Goal: Navigation & Orientation: Find specific page/section

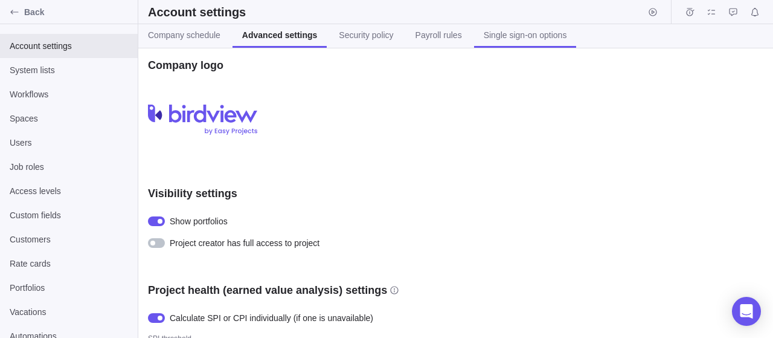
click at [509, 36] on span "Single sign-on options" at bounding box center [525, 35] width 83 height 12
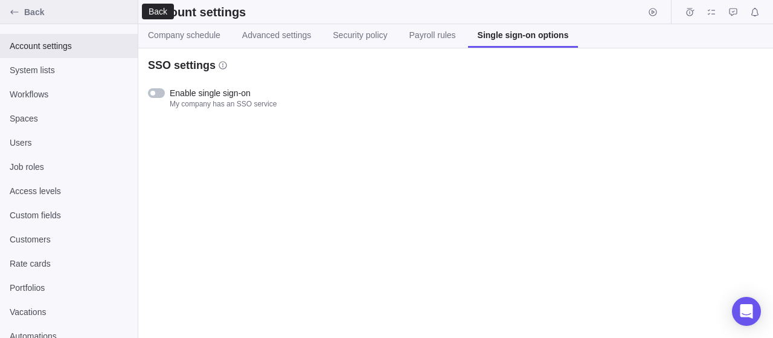
click at [25, 11] on span "Back" at bounding box center [78, 12] width 109 height 12
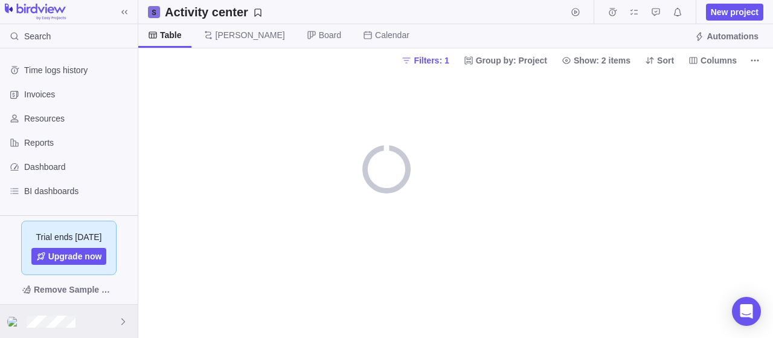
click at [109, 321] on div at bounding box center [69, 320] width 138 height 33
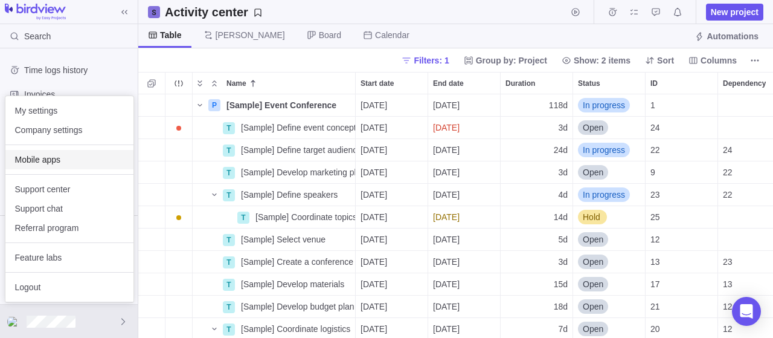
scroll to position [244, 635]
click at [66, 131] on span "Company settings" at bounding box center [69, 130] width 109 height 12
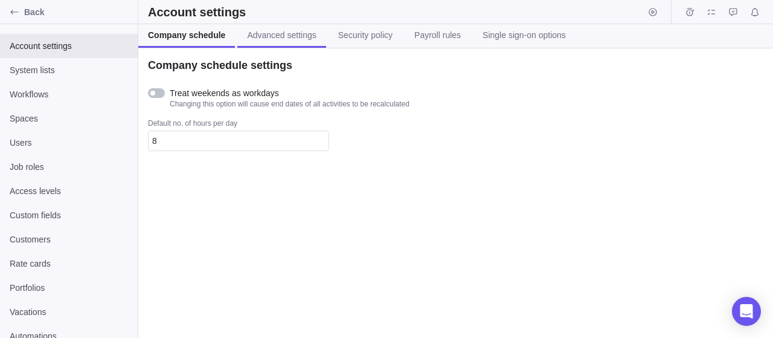
click at [251, 33] on span "Advanced settings" at bounding box center [281, 35] width 69 height 12
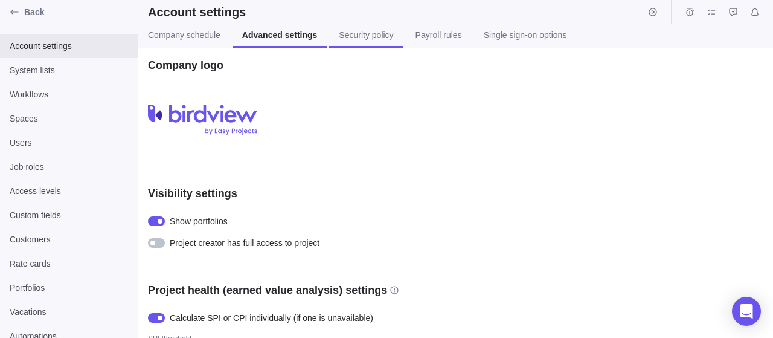
click at [349, 33] on span "Security policy" at bounding box center [366, 35] width 54 height 12
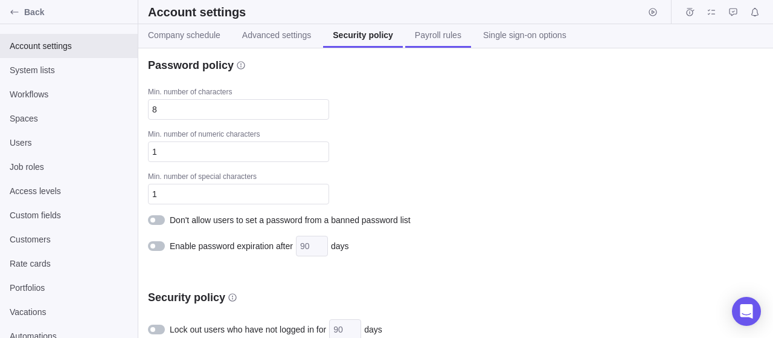
click at [421, 33] on span "Payroll rules" at bounding box center [438, 35] width 47 height 12
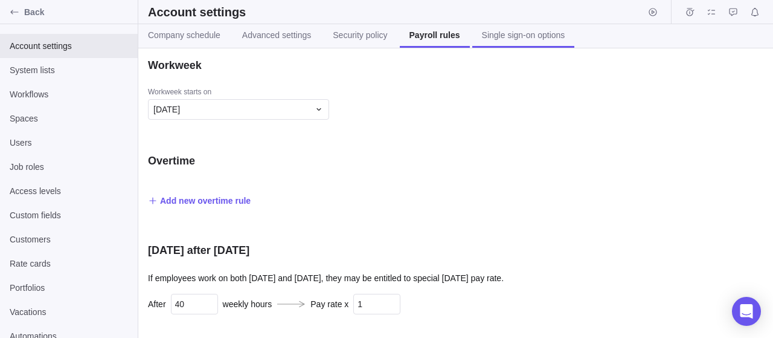
click at [521, 29] on span "Single sign-on options" at bounding box center [523, 35] width 83 height 12
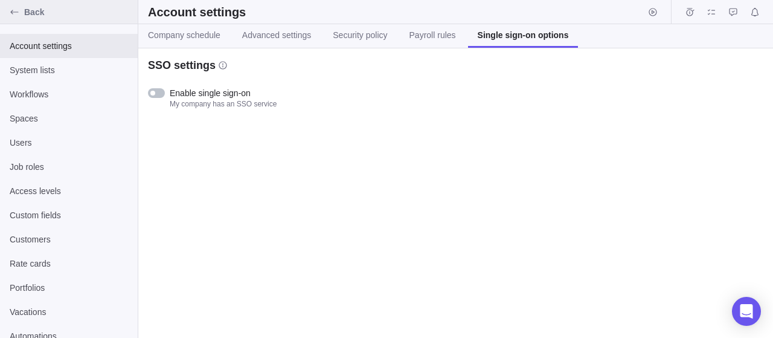
click at [28, 14] on span "Back" at bounding box center [78, 12] width 109 height 12
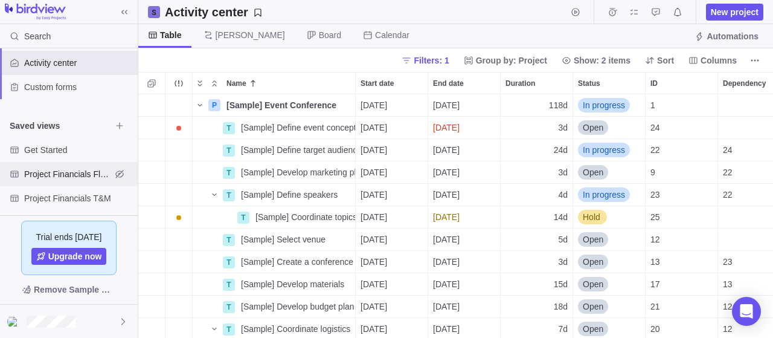
scroll to position [203, 0]
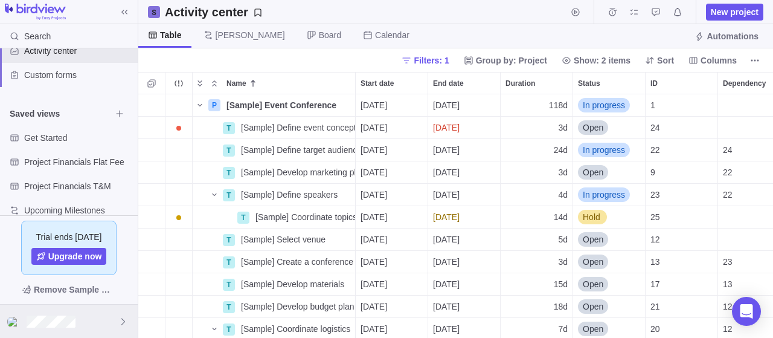
click at [115, 319] on div at bounding box center [69, 320] width 138 height 33
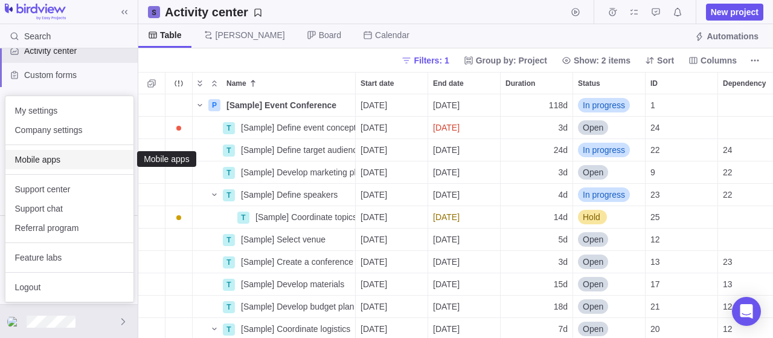
click at [51, 158] on span "Mobile apps" at bounding box center [69, 159] width 109 height 12
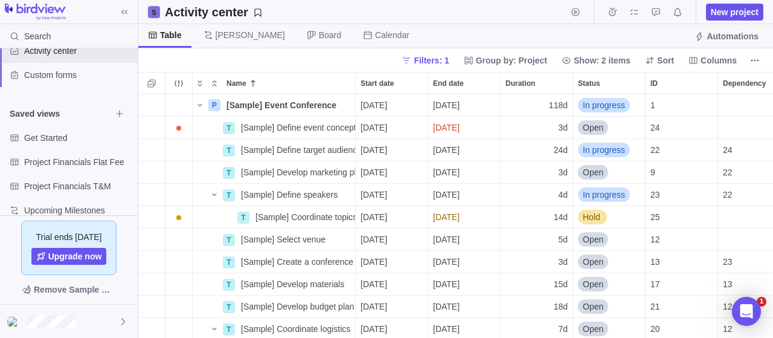
scroll to position [0, 0]
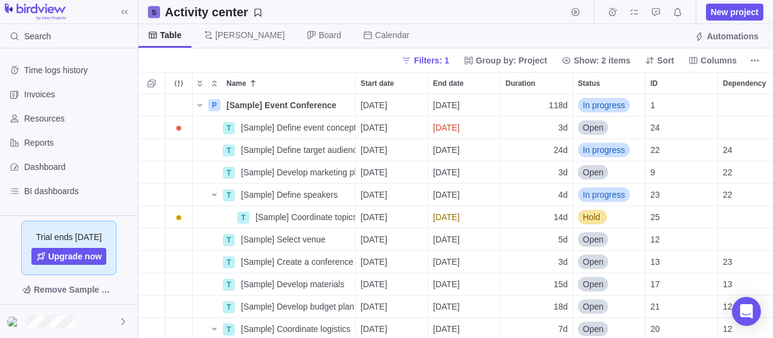
scroll to position [1, 0]
click at [86, 320] on div at bounding box center [69, 320] width 138 height 33
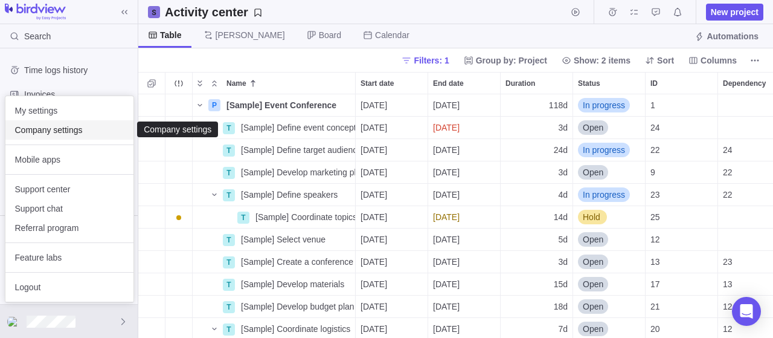
click at [82, 132] on span "Company settings" at bounding box center [69, 130] width 109 height 12
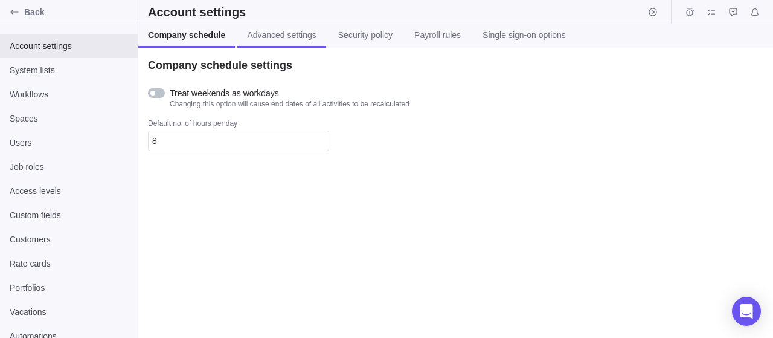
click at [292, 33] on span "Advanced settings" at bounding box center [281, 35] width 69 height 12
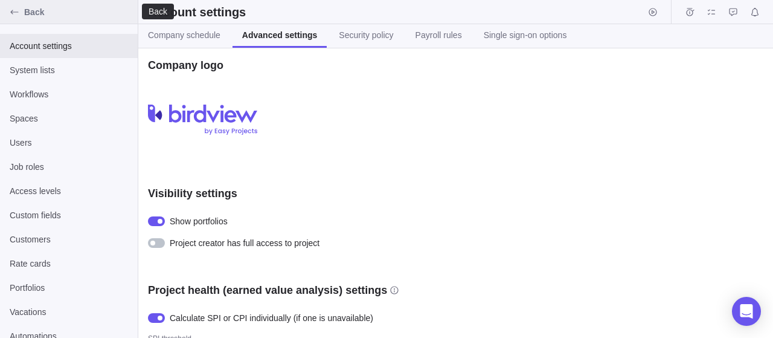
click at [27, 11] on span "Back" at bounding box center [78, 12] width 109 height 12
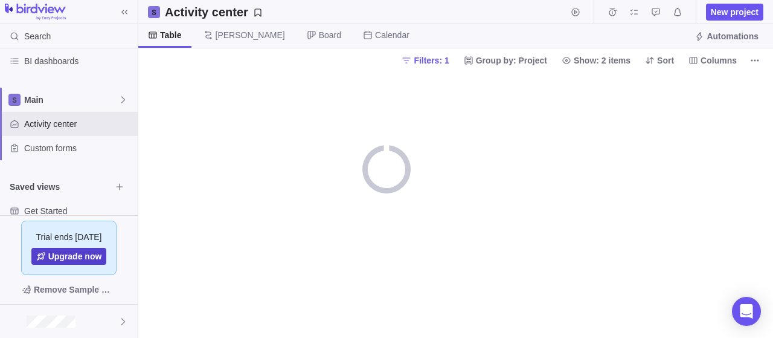
scroll to position [203, 0]
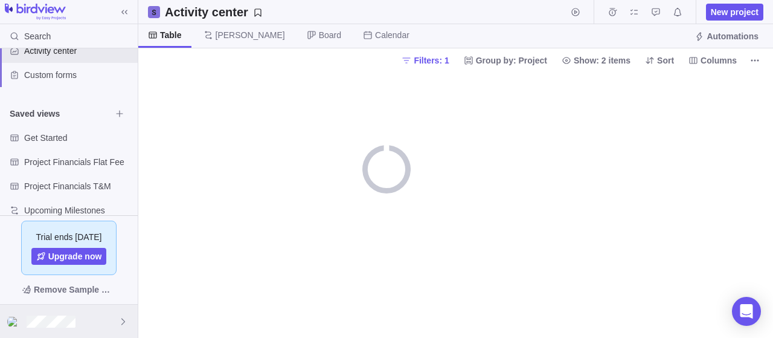
click at [105, 320] on div at bounding box center [69, 320] width 138 height 33
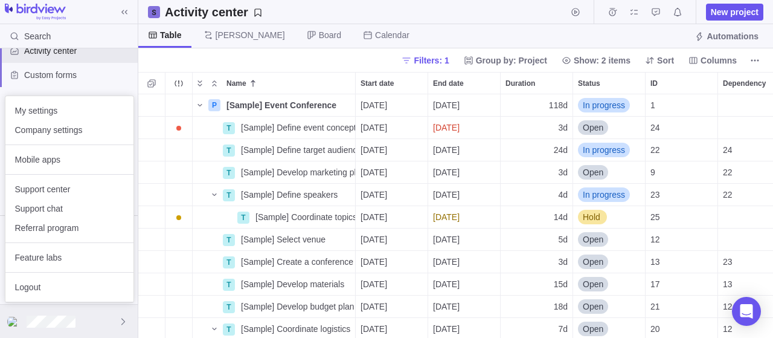
scroll to position [244, 635]
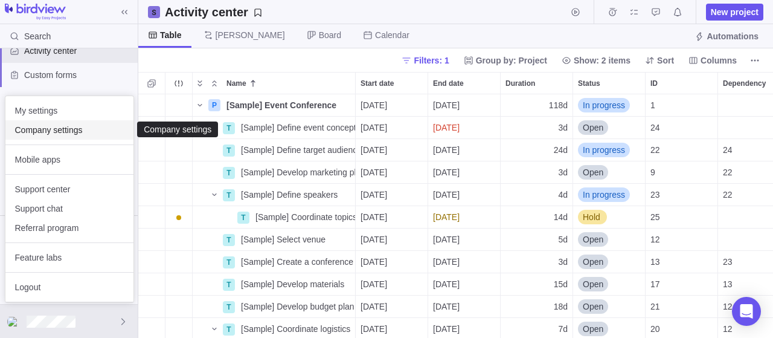
click at [77, 130] on span "Company settings" at bounding box center [69, 130] width 109 height 12
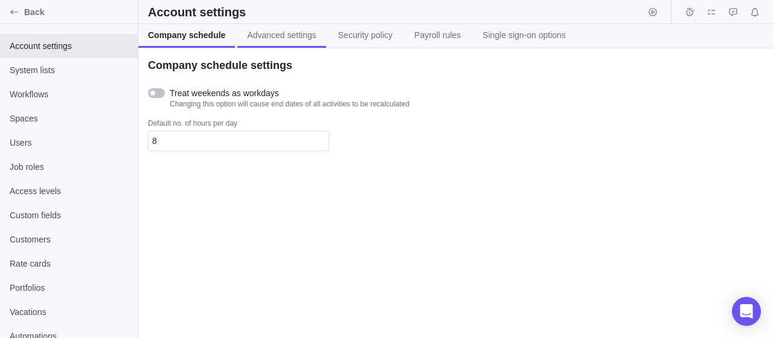
click at [275, 35] on span "Advanced settings" at bounding box center [281, 35] width 69 height 12
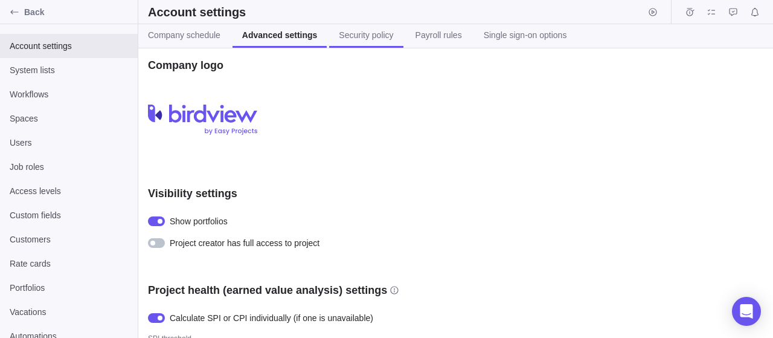
click at [352, 36] on span "Security policy" at bounding box center [366, 35] width 54 height 12
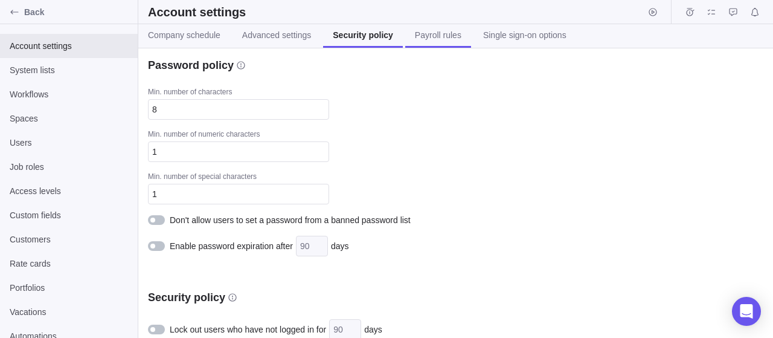
click at [431, 36] on span "Payroll rules" at bounding box center [438, 35] width 47 height 12
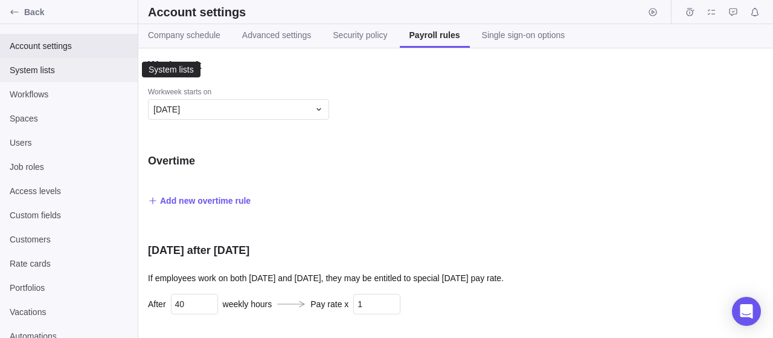
click at [53, 78] on div "System lists" at bounding box center [69, 70] width 138 height 24
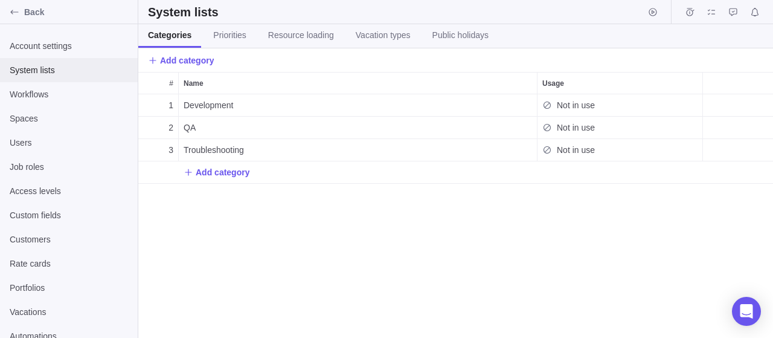
scroll to position [244, 635]
click at [230, 34] on span "Priorities" at bounding box center [229, 35] width 33 height 12
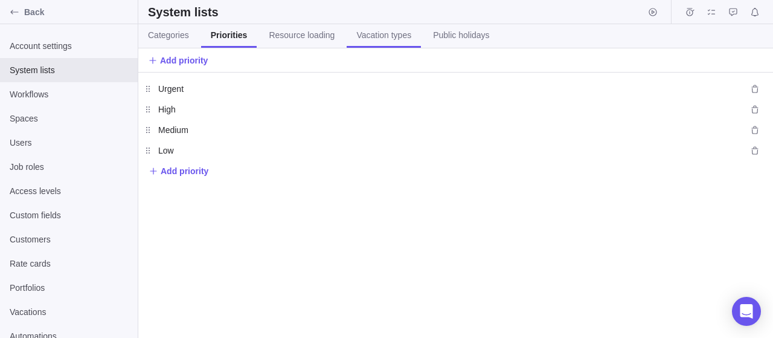
click at [364, 33] on span "Vacation types" at bounding box center [383, 35] width 55 height 12
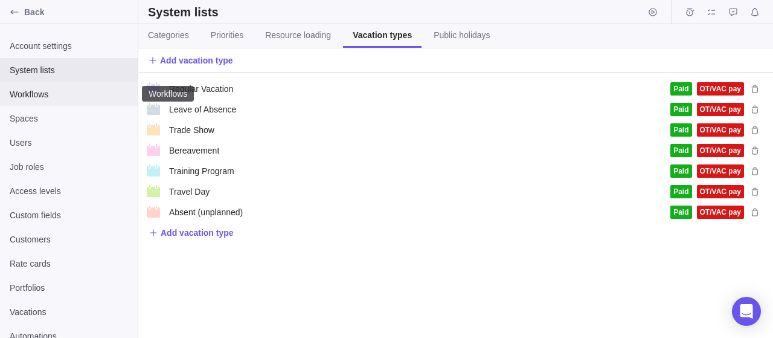
click at [44, 98] on span "Workflows" at bounding box center [69, 94] width 118 height 12
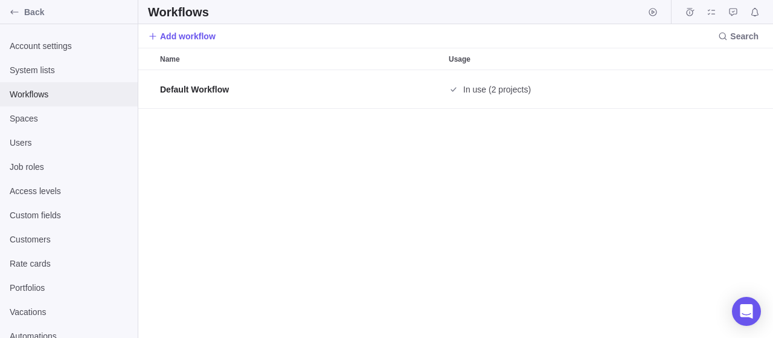
scroll to position [268, 635]
click at [34, 125] on div "Spaces" at bounding box center [69, 118] width 138 height 24
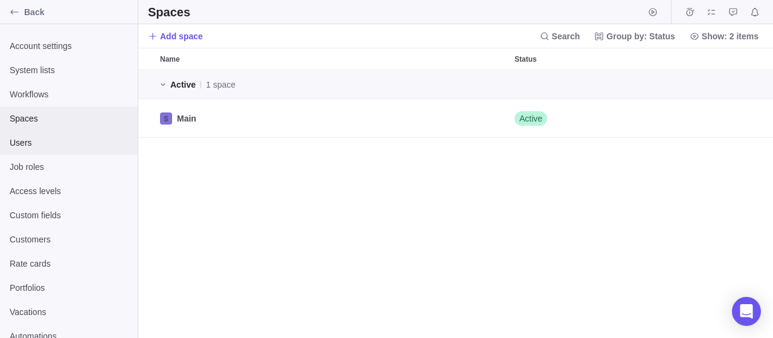
scroll to position [268, 635]
click at [35, 144] on span "Users" at bounding box center [69, 143] width 118 height 12
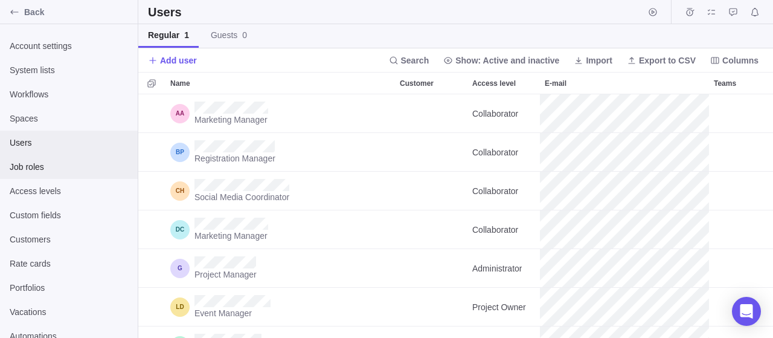
scroll to position [244, 635]
click at [34, 169] on span "Job roles" at bounding box center [69, 167] width 118 height 12
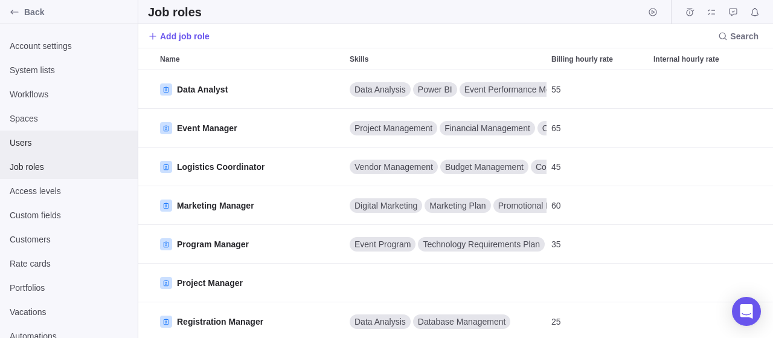
scroll to position [268, 635]
click at [38, 145] on span "Users" at bounding box center [69, 143] width 118 height 12
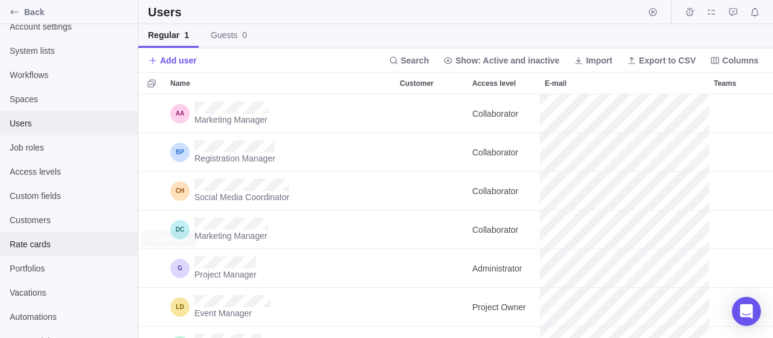
scroll to position [34, 0]
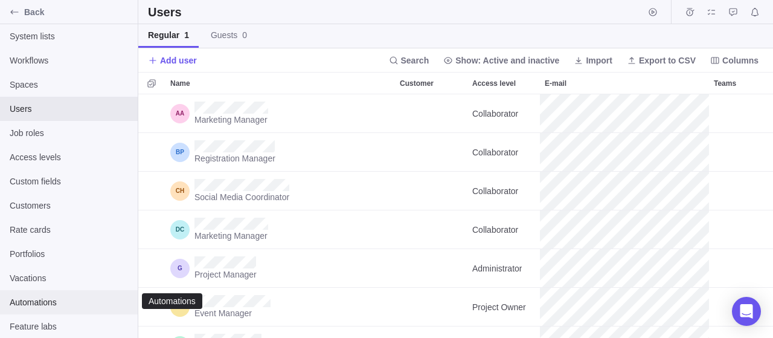
click at [51, 304] on span "Automations" at bounding box center [69, 302] width 118 height 12
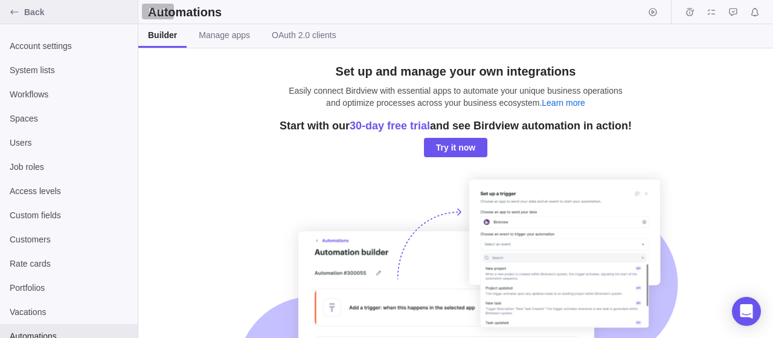
click at [37, 14] on span "Back" at bounding box center [78, 12] width 109 height 12
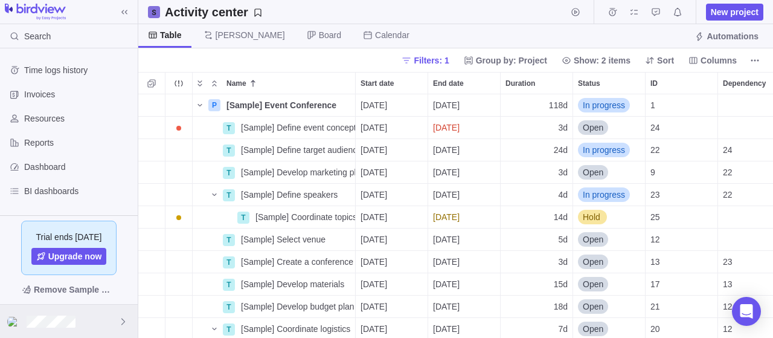
click at [117, 317] on div at bounding box center [69, 320] width 138 height 33
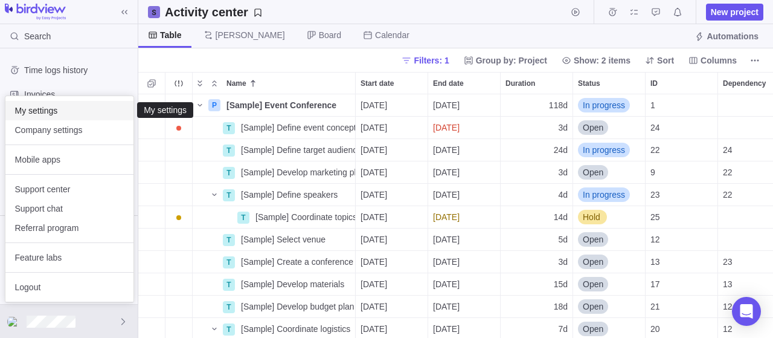
click at [76, 109] on span "My settings" at bounding box center [69, 110] width 109 height 12
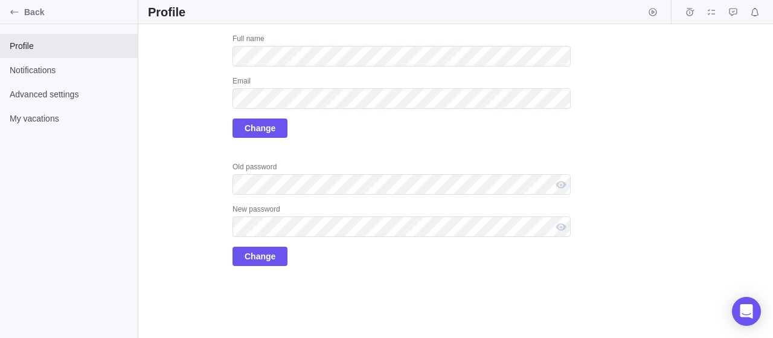
drag, startPoint x: 329, startPoint y: 127, endPoint x: 300, endPoint y: 109, distance: 34.2
click at [329, 127] on div "Full name Email Change" at bounding box center [402, 86] width 338 height 104
click at [385, 133] on div "Full name Email Change" at bounding box center [402, 86] width 338 height 104
click at [256, 128] on span "Change" at bounding box center [260, 128] width 31 height 14
click at [33, 13] on span "Back" at bounding box center [78, 12] width 109 height 12
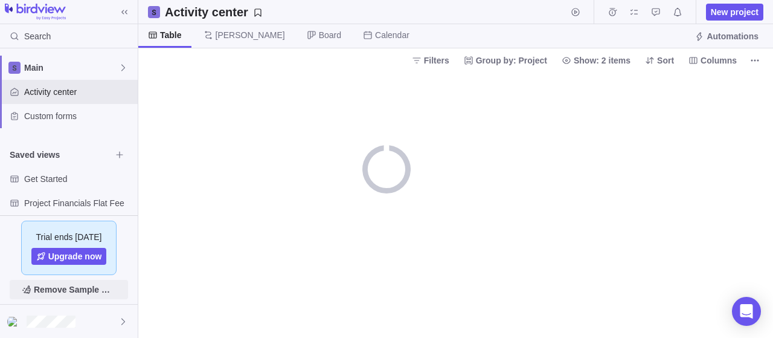
scroll to position [203, 0]
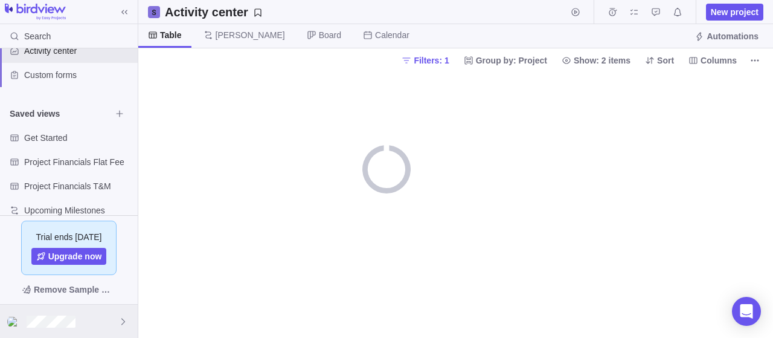
click at [101, 322] on div at bounding box center [69, 320] width 138 height 33
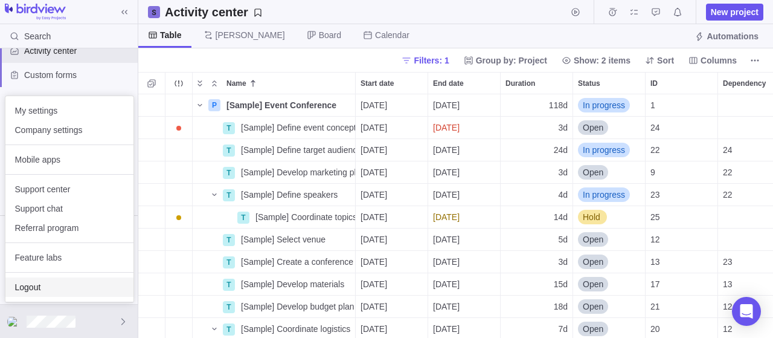
scroll to position [244, 635]
click at [59, 281] on span "Logout" at bounding box center [69, 287] width 109 height 12
